Goal: Communication & Community: Answer question/provide support

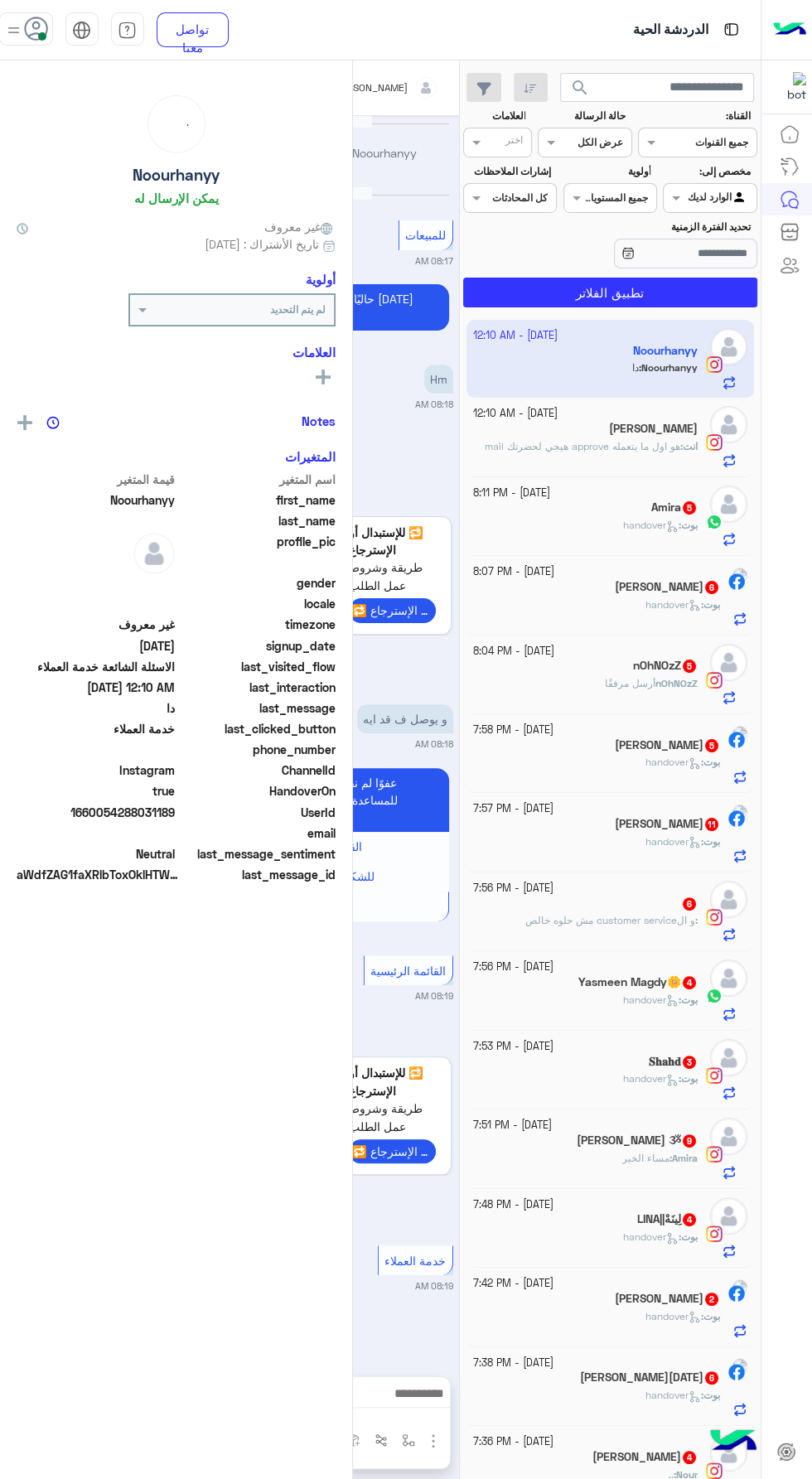
scroll to position [1900, 0]
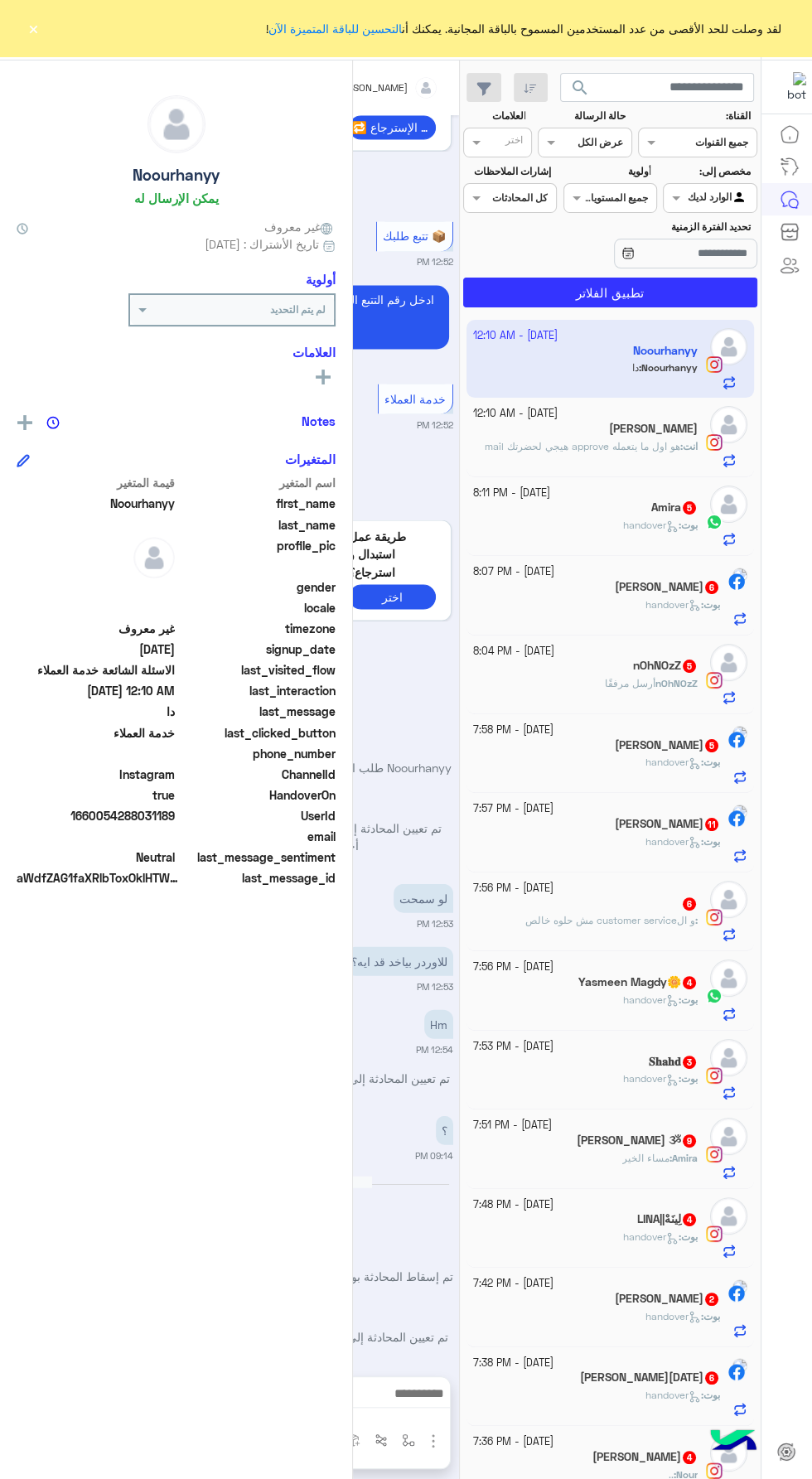
click at [33, 27] on button "×" at bounding box center [33, 27] width 17 height 17
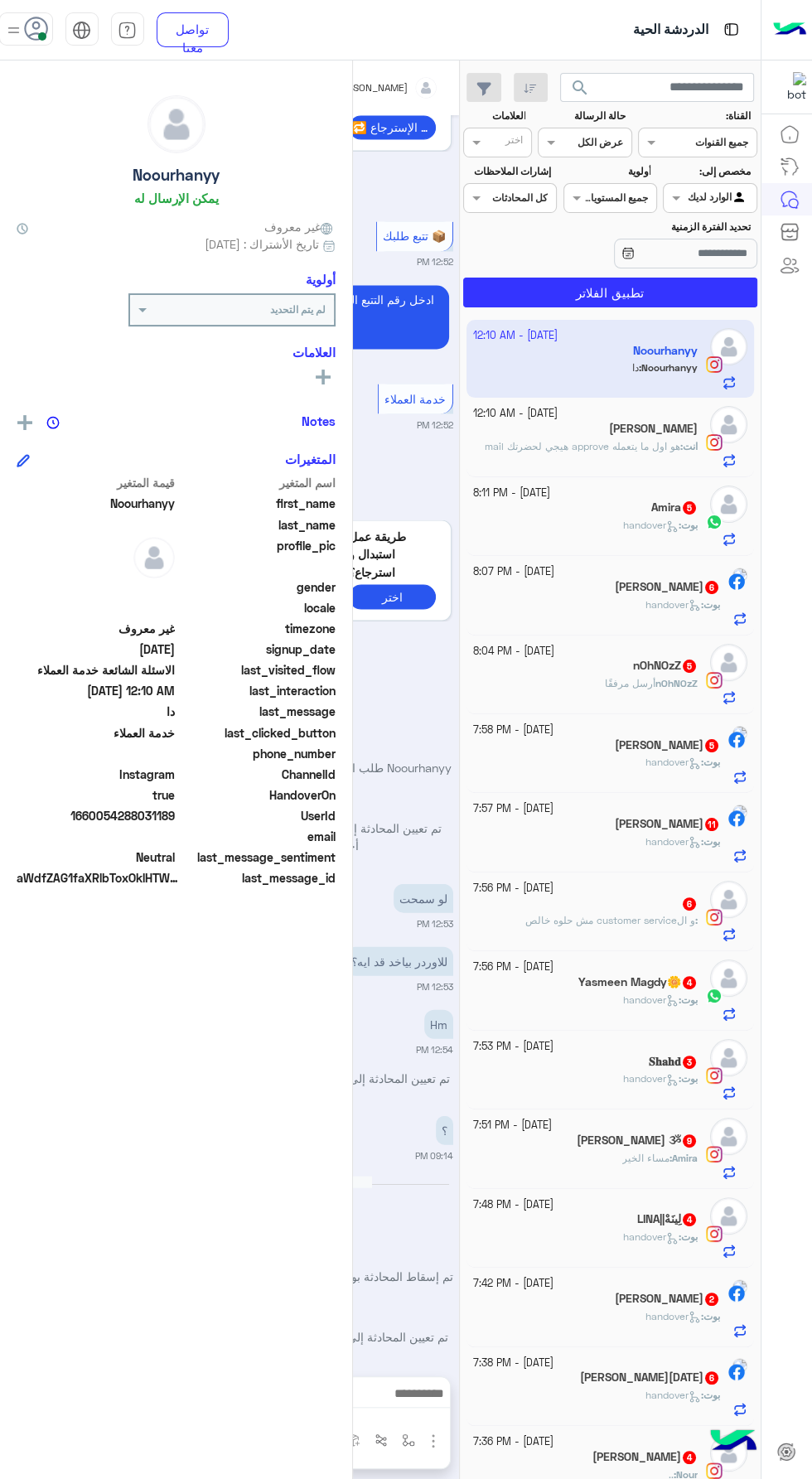
click at [42, 35] on span at bounding box center [42, 36] width 8 height 8
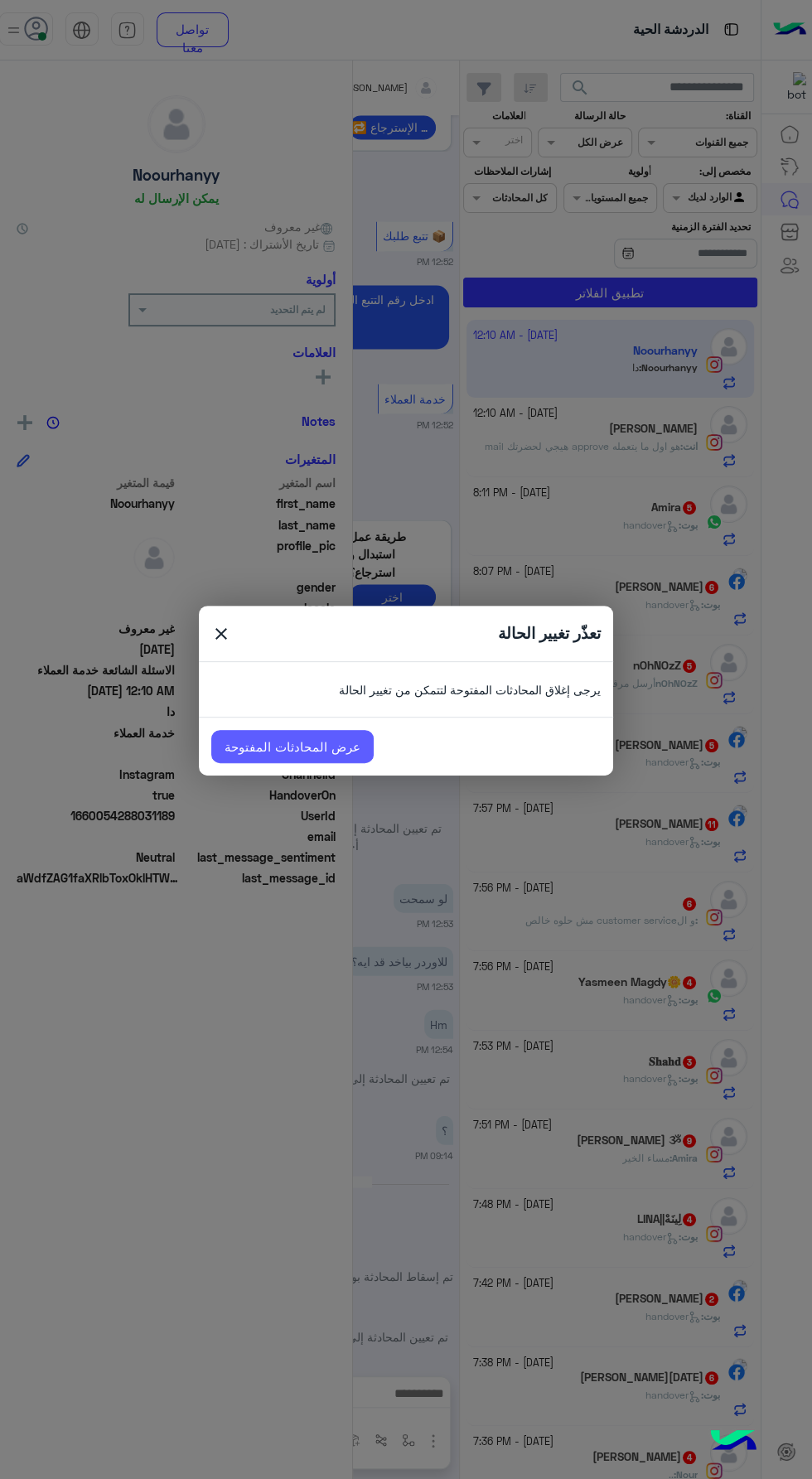
click at [288, 746] on link "عرض المحادثات المفتوحة" at bounding box center [292, 746] width 163 height 33
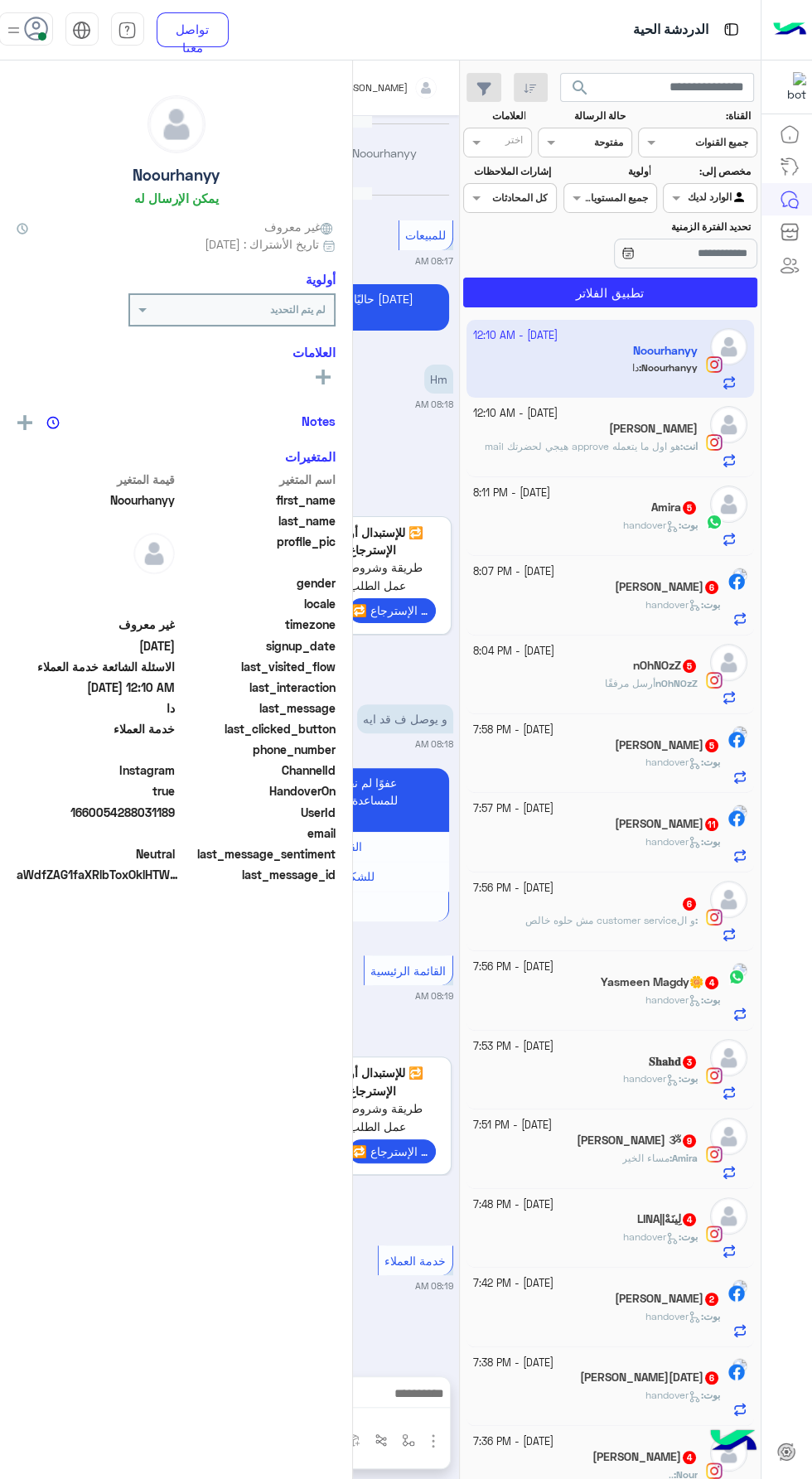
scroll to position [1966, 0]
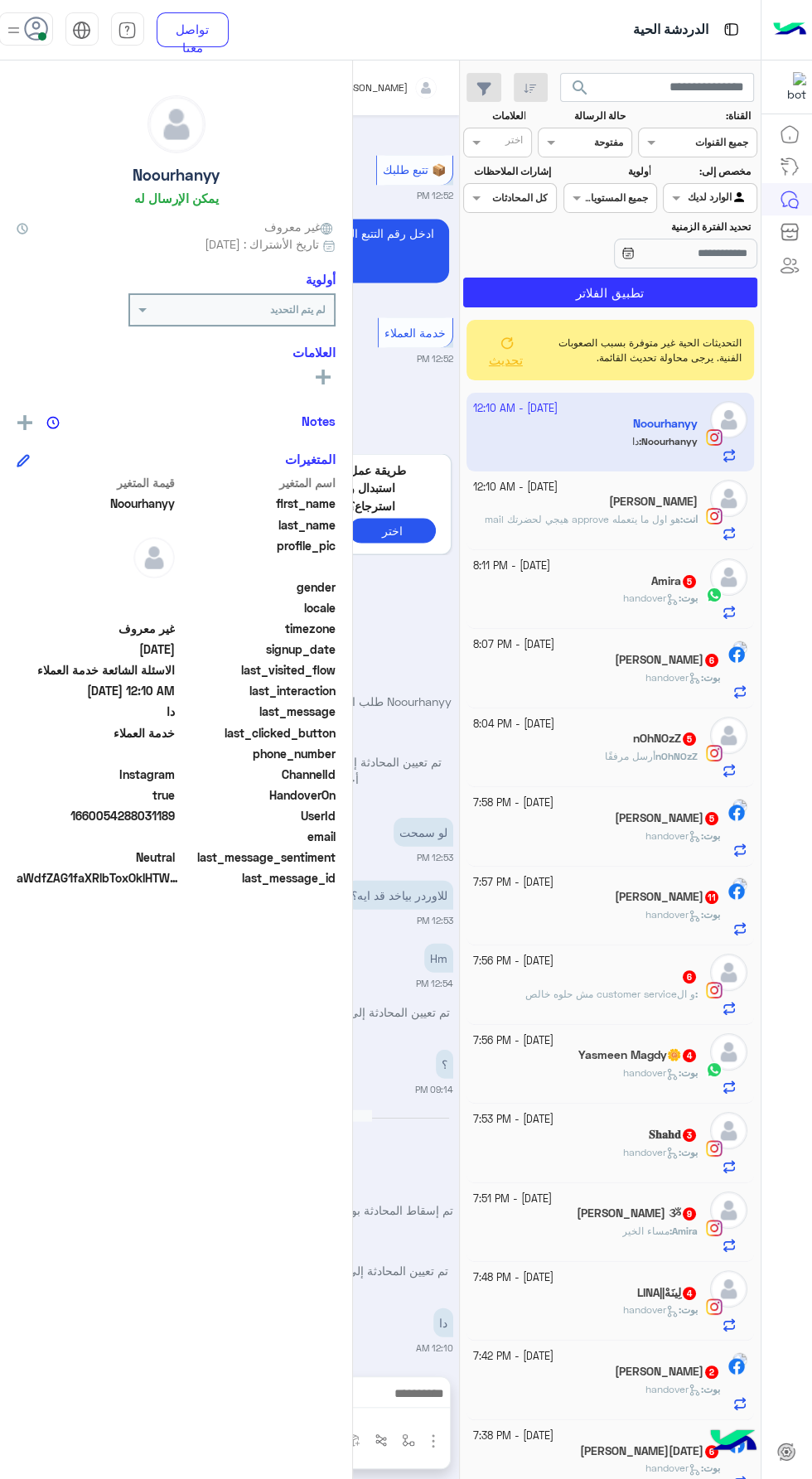
click at [42, 64] on div "Noourhanyy يمكن الإرسال له غير معروف تاريخ الأشتراك : [DATE] أولوية لم يتم التح…" at bounding box center [176, 766] width 352 height 1413
click at [42, 35] on span at bounding box center [42, 36] width 8 height 8
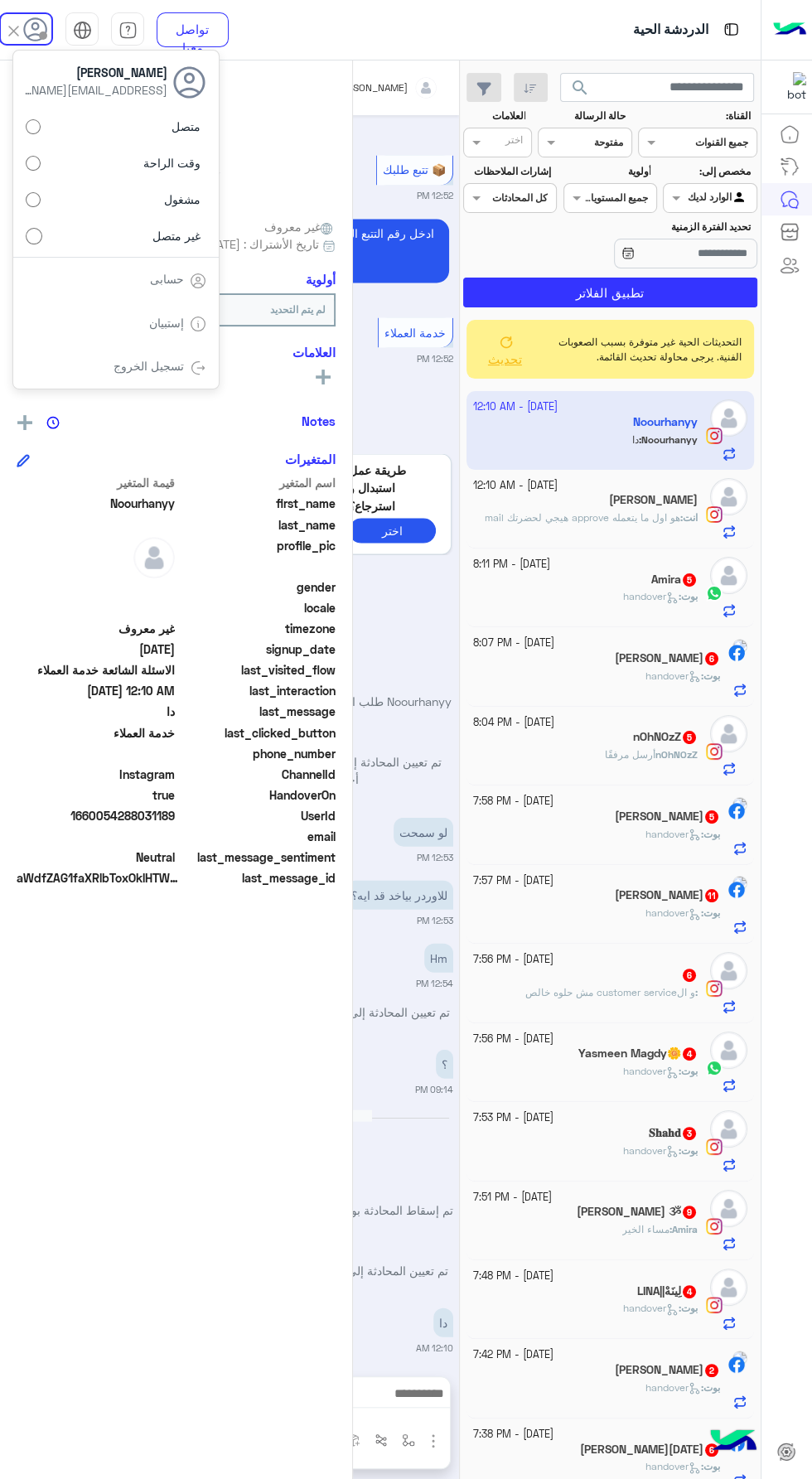
click at [502, 364] on span "تحديث" at bounding box center [505, 358] width 34 height 15
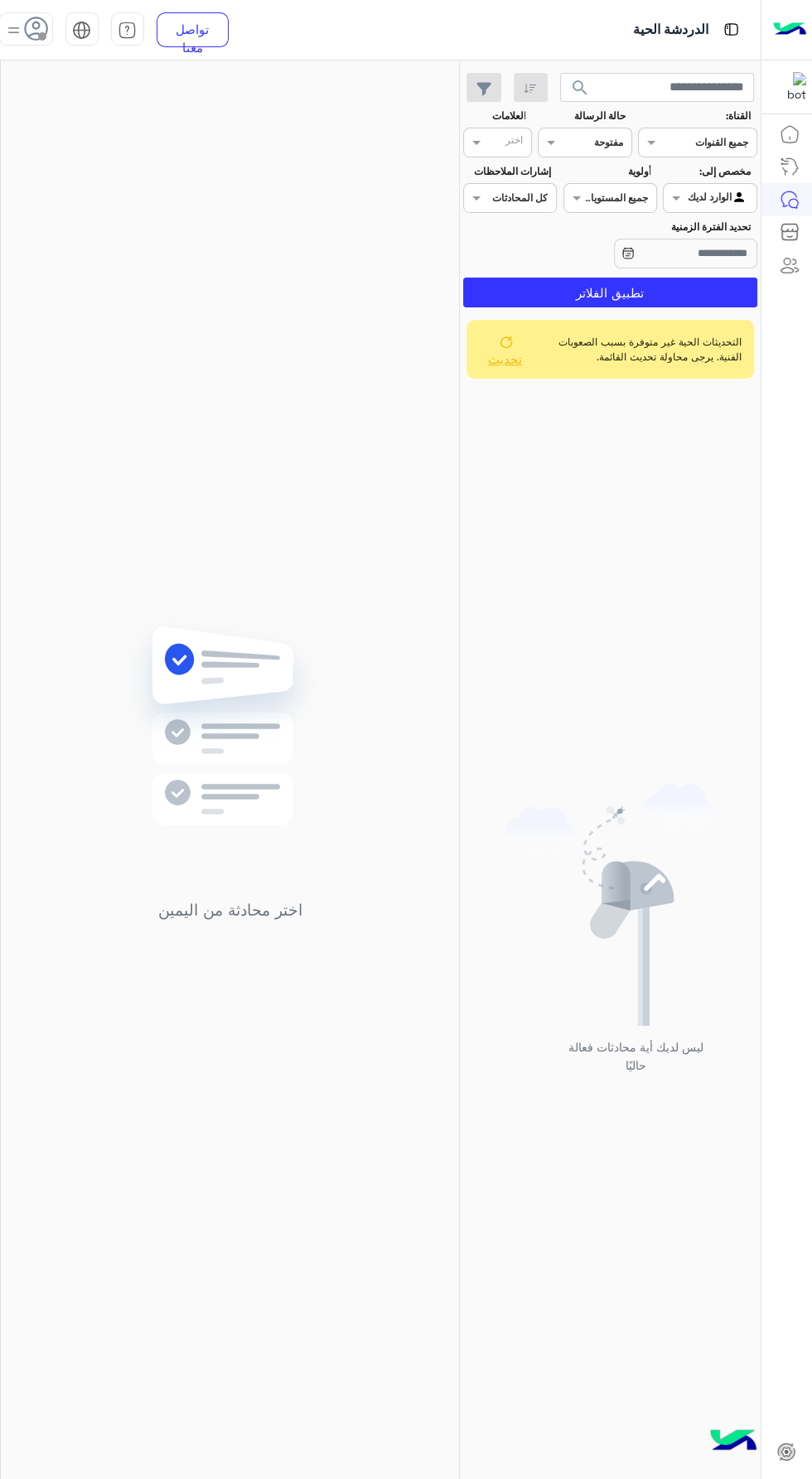
click at [520, 360] on button "تحديث" at bounding box center [506, 349] width 56 height 46
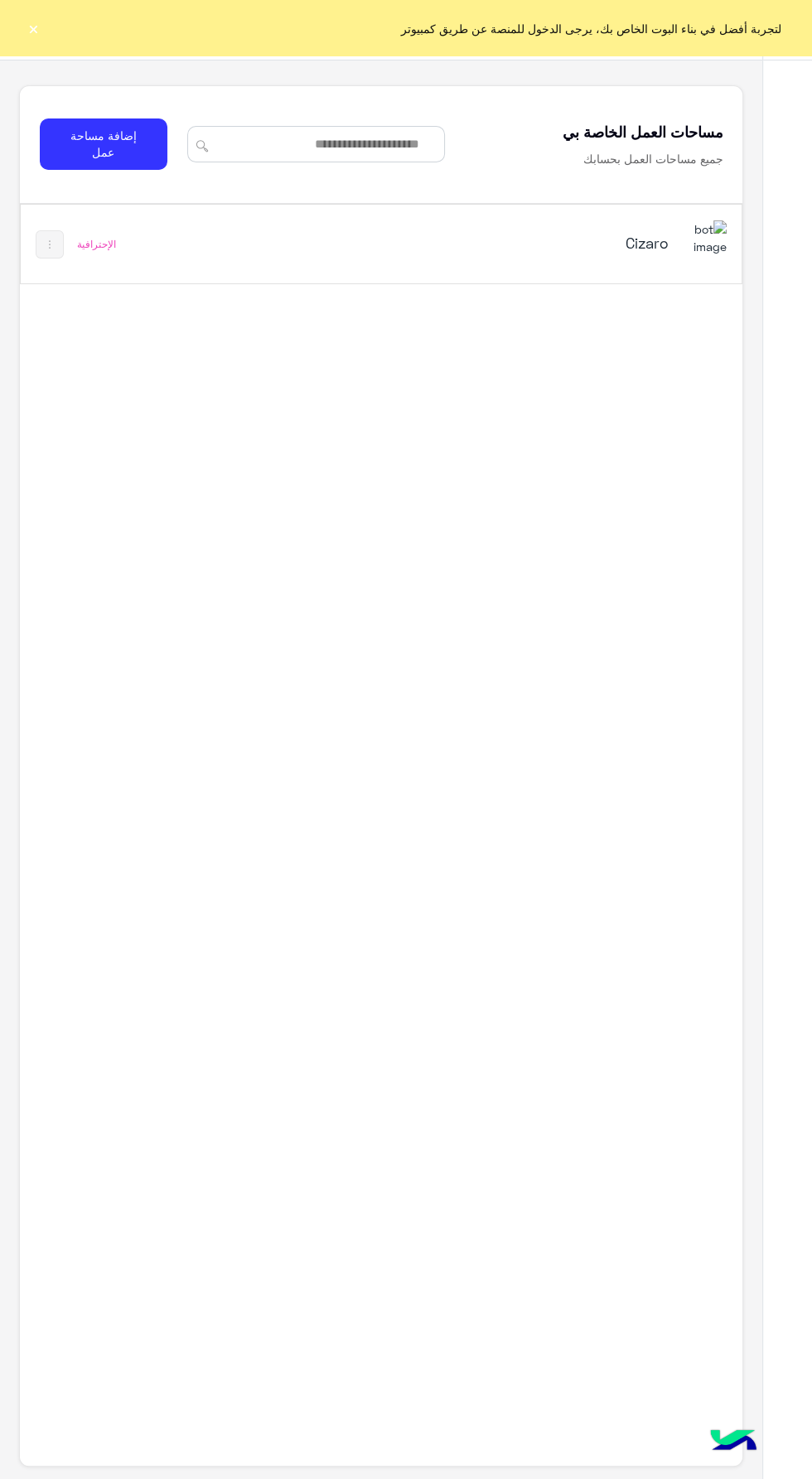
click at [478, 282] on div "Cizaro الإحترافية" at bounding box center [381, 244] width 721 height 79
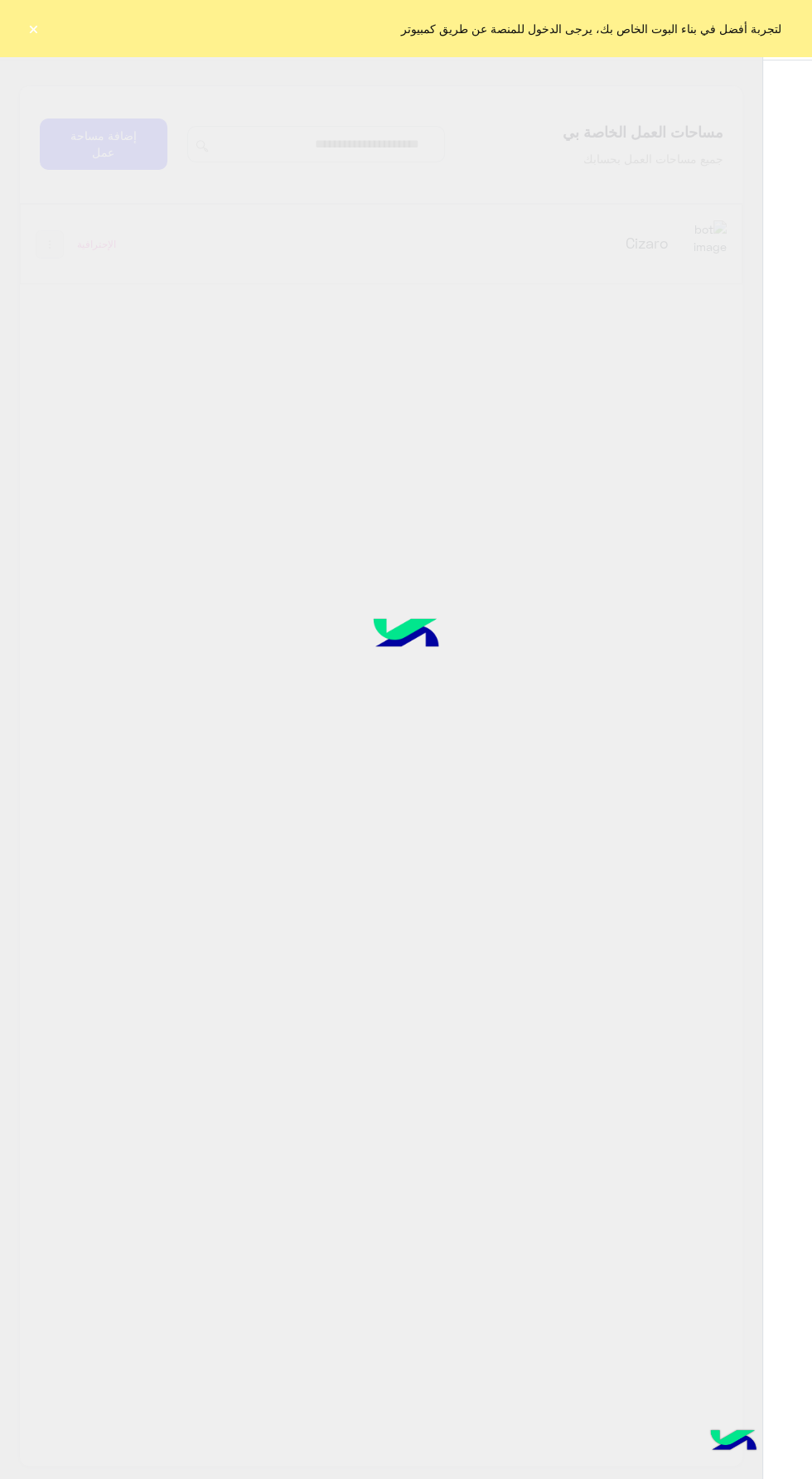
click at [33, 27] on button "×" at bounding box center [33, 27] width 17 height 17
